Goal: Task Accomplishment & Management: Use online tool/utility

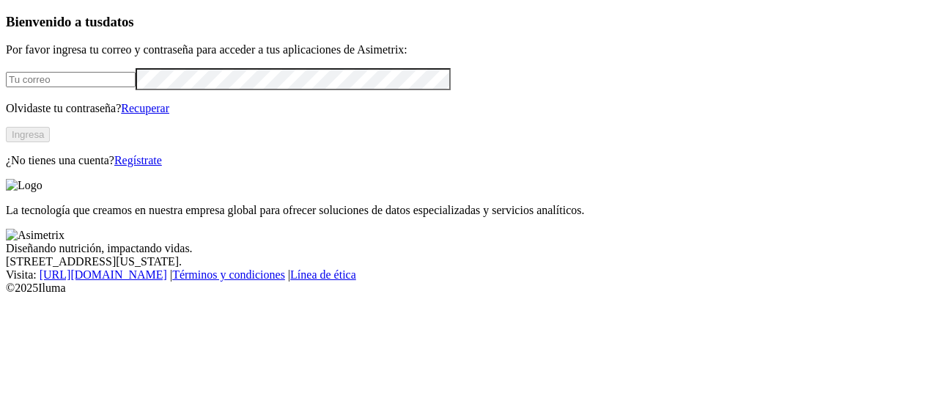
type input "[PERSON_NAME][EMAIL_ADDRESS][PERSON_NAME][DOMAIN_NAME]"
click at [50, 142] on button "Ingresa" at bounding box center [28, 134] width 44 height 15
